Goal: Task Accomplishment & Management: Use online tool/utility

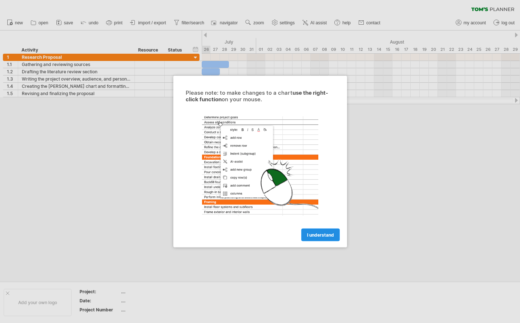
click at [309, 235] on span "I understand" at bounding box center [320, 234] width 27 height 5
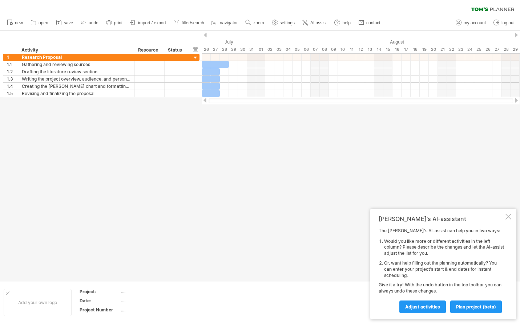
click at [510, 215] on div at bounding box center [508, 217] width 6 height 6
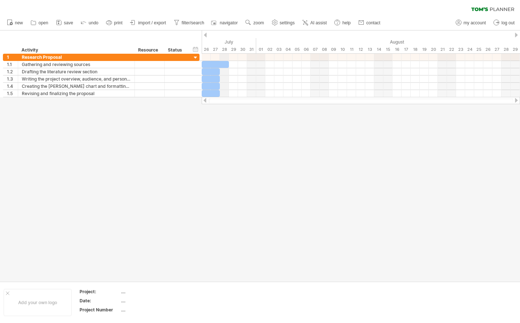
click at [222, 38] on div "July" at bounding box center [229, 42] width 54 height 8
click at [192, 49] on div "hide start/end/duration show start/end/duration" at bounding box center [195, 49] width 7 height 8
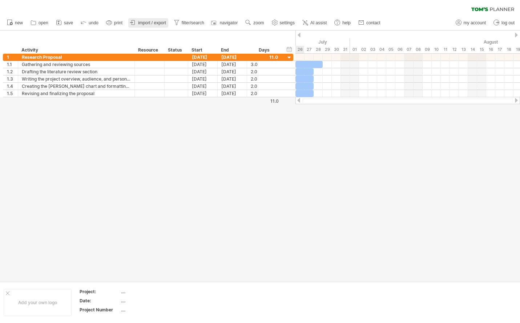
click at [161, 20] on link "import / export" at bounding box center [148, 22] width 40 height 9
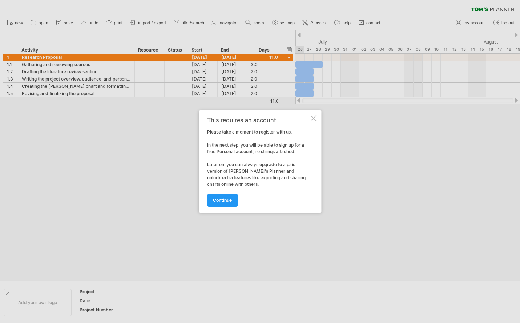
click at [224, 191] on div "continue" at bounding box center [258, 197] width 102 height 19
click at [223, 197] on link "continue" at bounding box center [222, 200] width 31 height 13
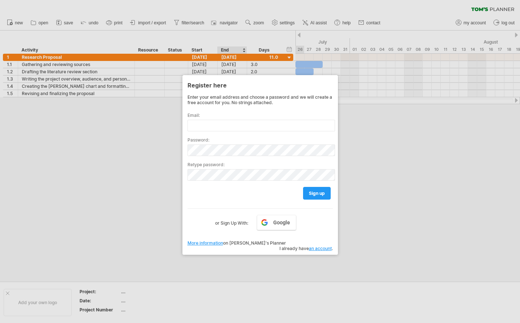
click at [233, 117] on label "Email:" at bounding box center [259, 115] width 145 height 5
click at [233, 122] on input "text" at bounding box center [260, 126] width 147 height 12
click at [277, 220] on span "Google" at bounding box center [281, 223] width 17 height 6
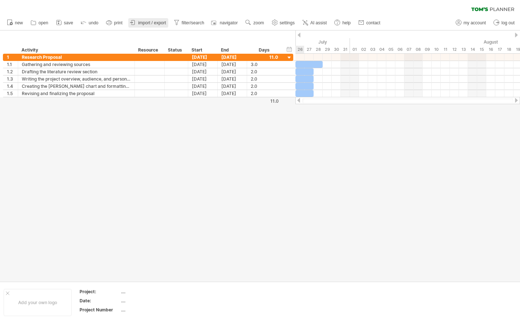
click at [148, 22] on span "import / export" at bounding box center [152, 22] width 28 height 5
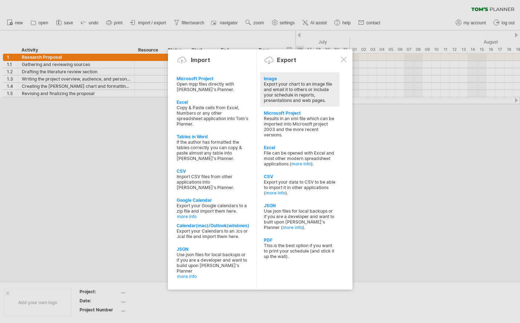
click at [290, 89] on div "Export your chart to an image file and email it to others or include your sched…" at bounding box center [300, 92] width 72 height 22
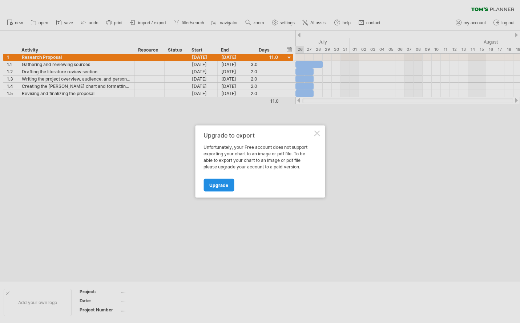
click at [225, 182] on link "Upgrade" at bounding box center [218, 185] width 31 height 13
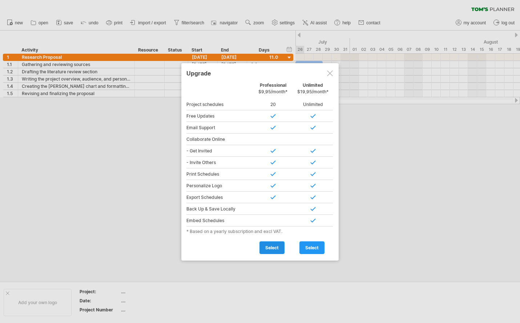
click at [279, 248] on link "select" at bounding box center [271, 248] width 25 height 13
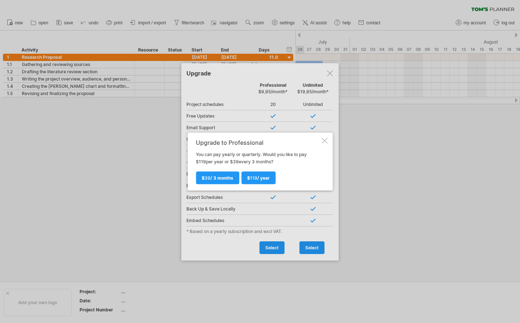
click at [321, 138] on div at bounding box center [324, 141] width 6 height 6
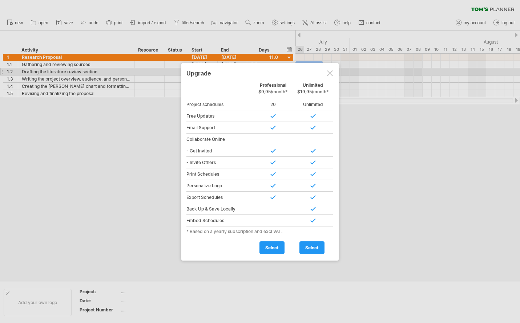
click at [328, 74] on div at bounding box center [330, 73] width 6 height 6
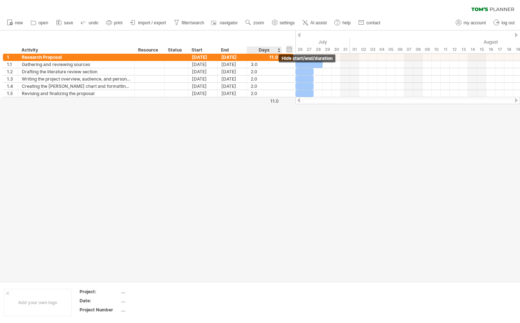
click at [288, 50] on div "hide start/end/duration show start/end/duration" at bounding box center [289, 49] width 7 height 8
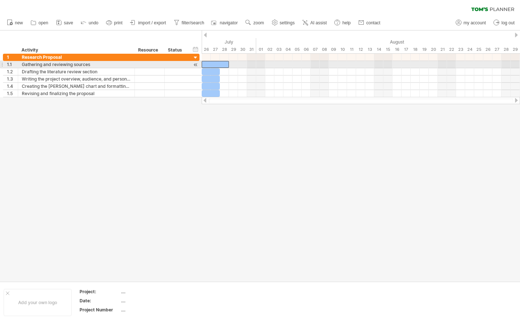
click at [221, 65] on div at bounding box center [215, 64] width 27 height 7
click at [209, 66] on div at bounding box center [215, 64] width 27 height 7
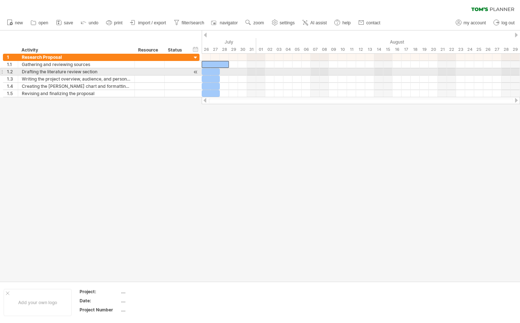
click at [220, 75] on span at bounding box center [219, 71] width 3 height 7
drag, startPoint x: 217, startPoint y: 73, endPoint x: 233, endPoint y: 73, distance: 15.6
click at [233, 73] on div at bounding box center [361, 76] width 318 height 44
click at [233, 73] on div at bounding box center [361, 71] width 318 height 7
click at [220, 72] on span at bounding box center [219, 71] width 3 height 7
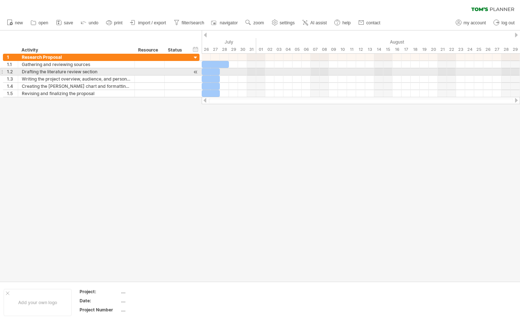
click at [219, 72] on span at bounding box center [219, 71] width 3 height 7
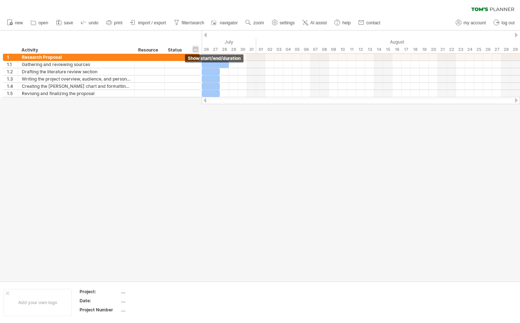
click at [196, 46] on div "hide start/end/duration show start/end/duration" at bounding box center [195, 49] width 7 height 8
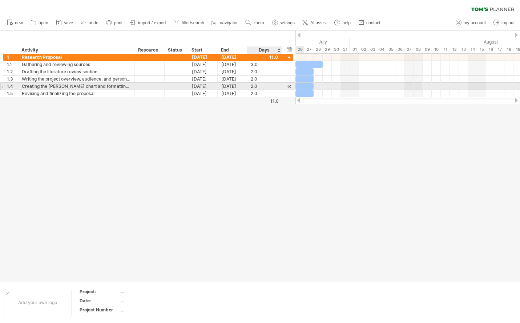
click at [289, 86] on div at bounding box center [289, 87] width 7 height 8
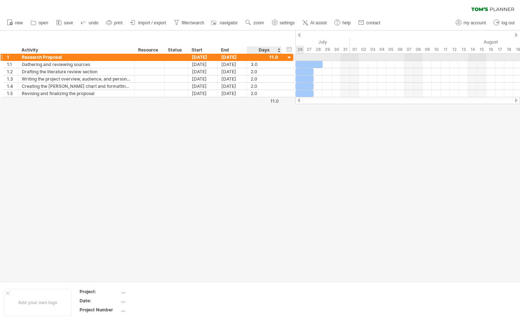
click at [288, 58] on div at bounding box center [289, 57] width 7 height 7
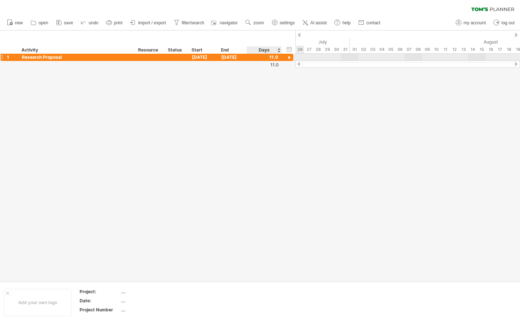
click at [288, 58] on div at bounding box center [289, 57] width 7 height 7
